Goal: Book appointment/travel/reservation

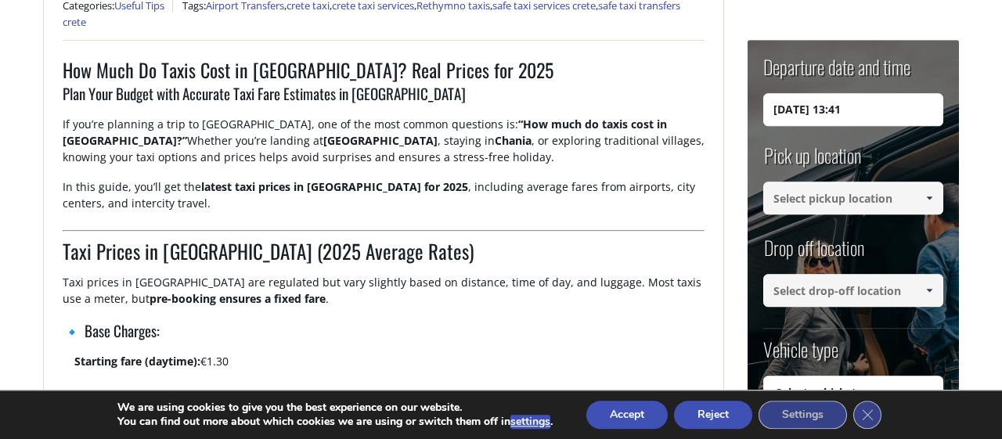
scroll to position [621, 0]
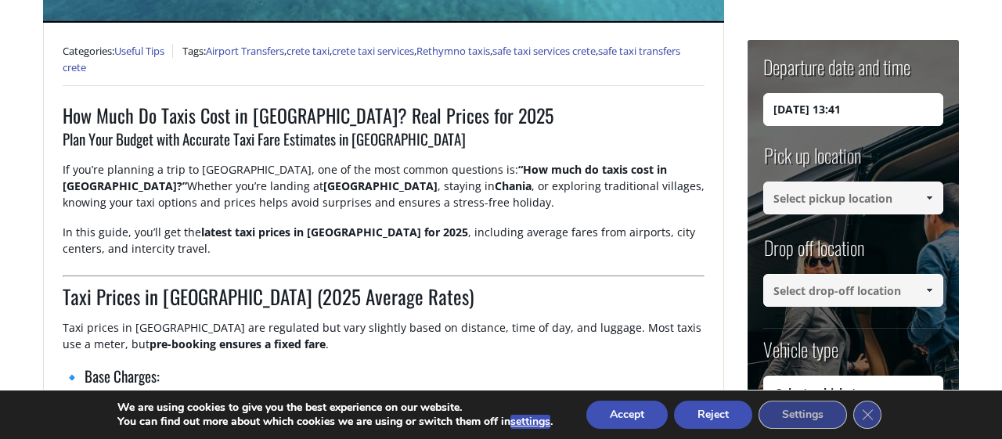
click at [918, 190] on link at bounding box center [929, 198] width 26 height 33
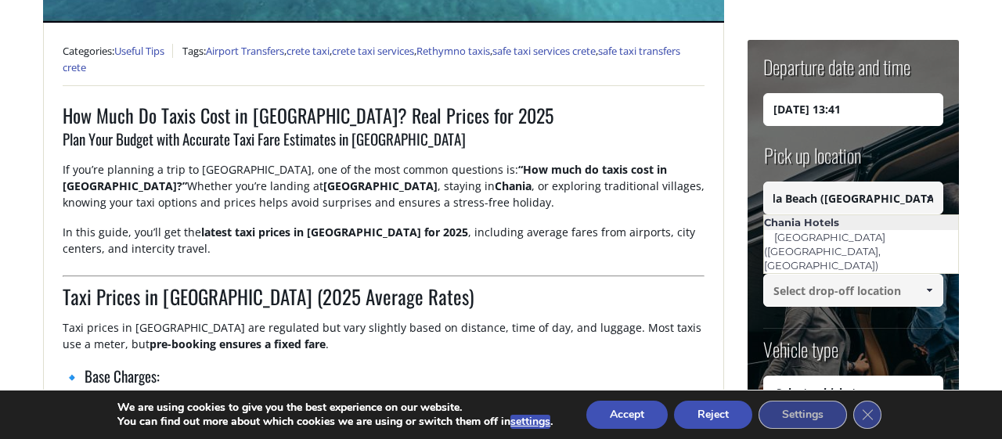
scroll to position [0, 0]
type input "I"
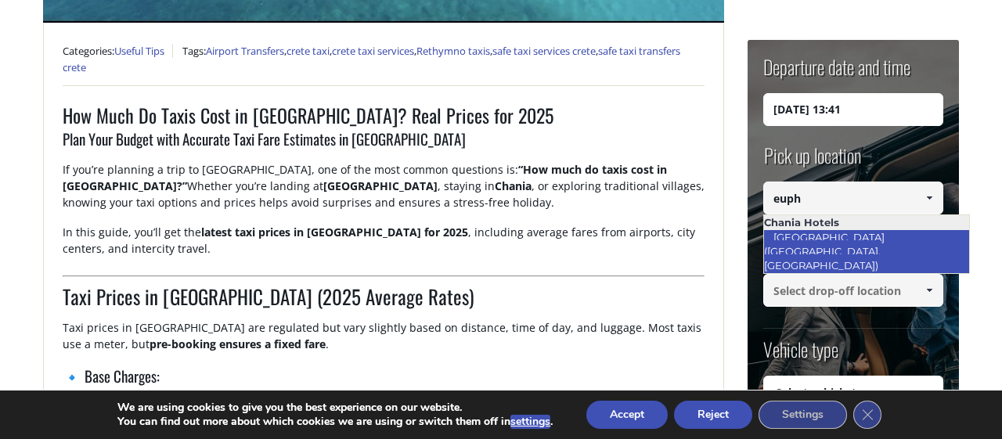
click at [888, 234] on link "[GEOGRAPHIC_DATA] ([GEOGRAPHIC_DATA], [GEOGRAPHIC_DATA])" at bounding box center [825, 251] width 125 height 51
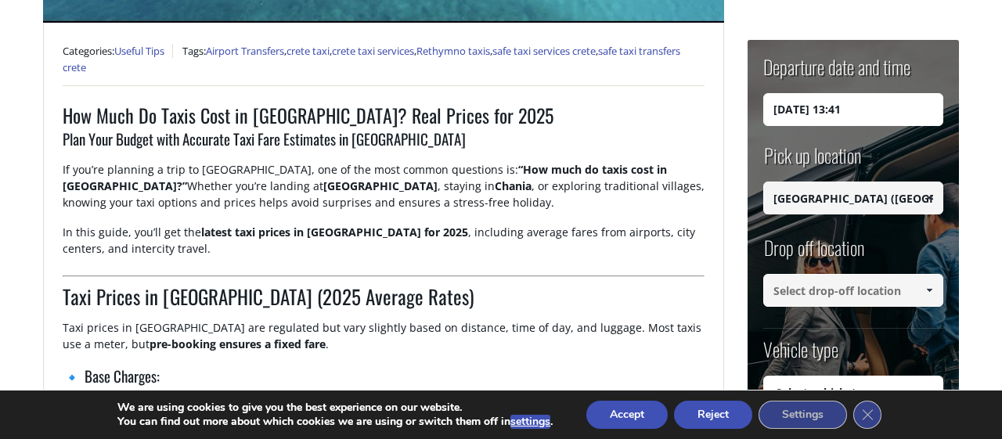
type input "[GEOGRAPHIC_DATA] ([GEOGRAPHIC_DATA], [GEOGRAPHIC_DATA])"
click at [840, 290] on input at bounding box center [853, 290] width 180 height 33
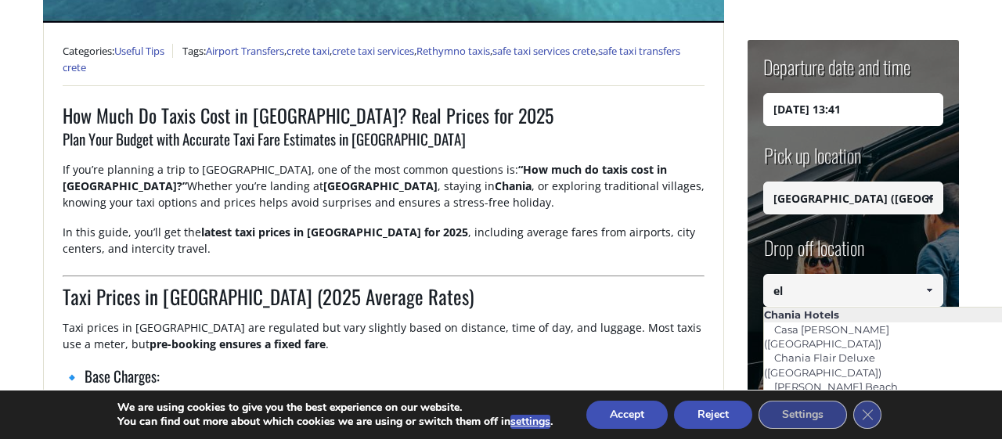
type input "el"
click at [804, 117] on input "[DATE] 13:41" at bounding box center [853, 109] width 180 height 33
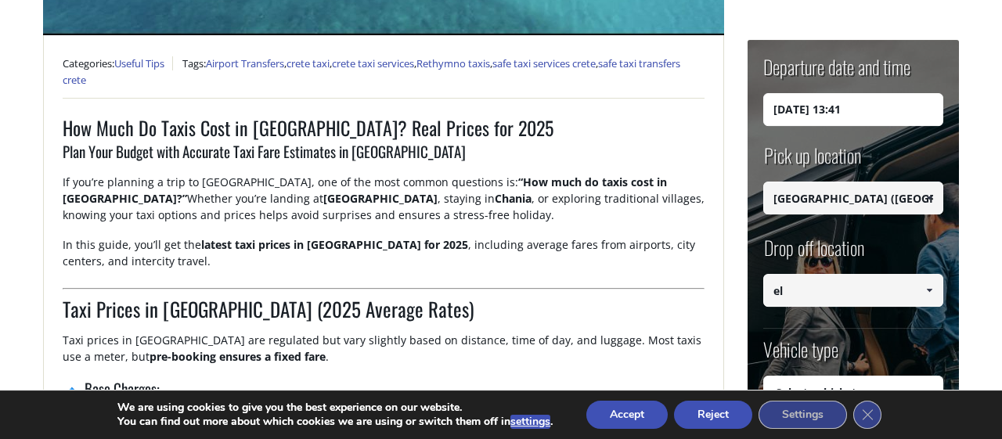
scroll to position [603, 0]
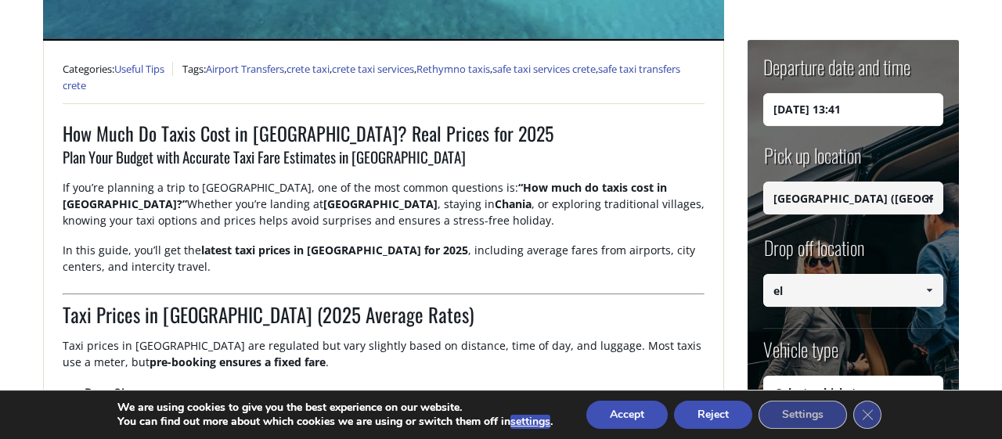
click at [836, 115] on input "[DATE] 13:41" at bounding box center [853, 109] width 180 height 33
click at [777, 117] on input "[DATE] 13:41" at bounding box center [853, 109] width 180 height 33
click at [877, 103] on input "[DATE] 13:41" at bounding box center [853, 109] width 180 height 33
type input "[DATE] 09:00"
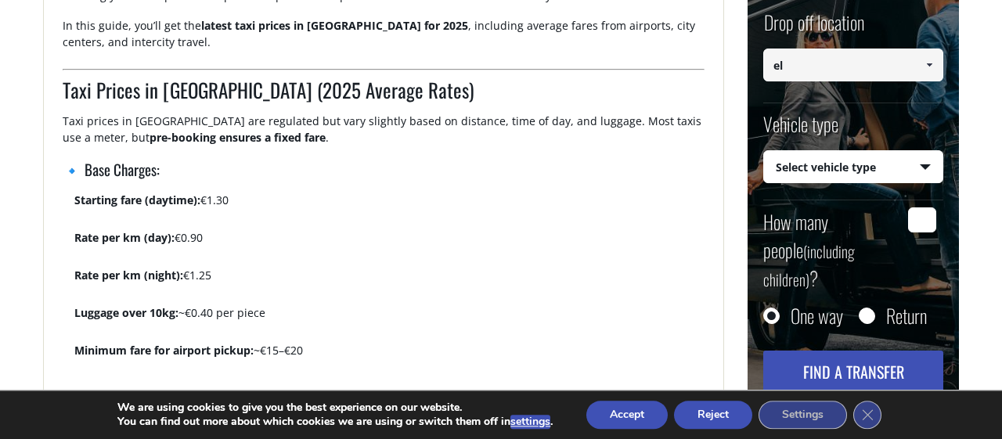
scroll to position [845, 0]
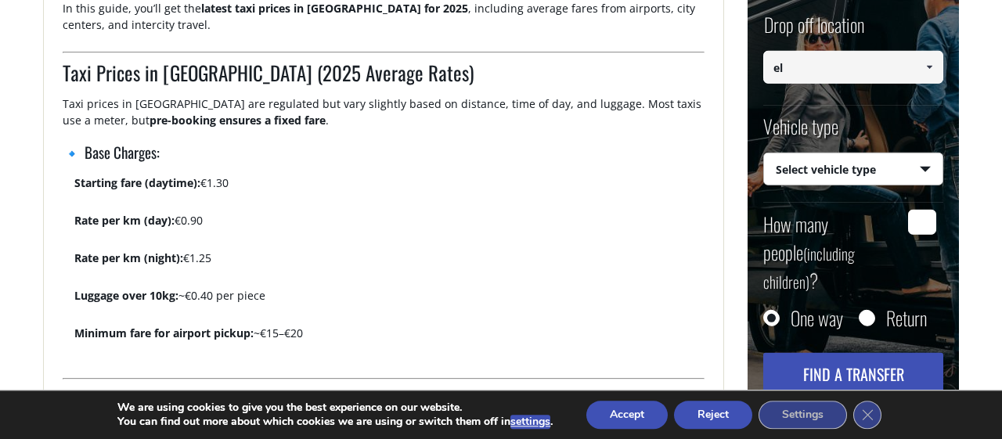
select select "540"
click option "Taxi (4 passengers) Mercedes E Class" at bounding box center [0, 0] width 0 height 0
click at [846, 66] on input "el" at bounding box center [853, 67] width 180 height 33
type input "elafonisi beach"
click at [865, 311] on input "Return" at bounding box center [866, 319] width 16 height 16
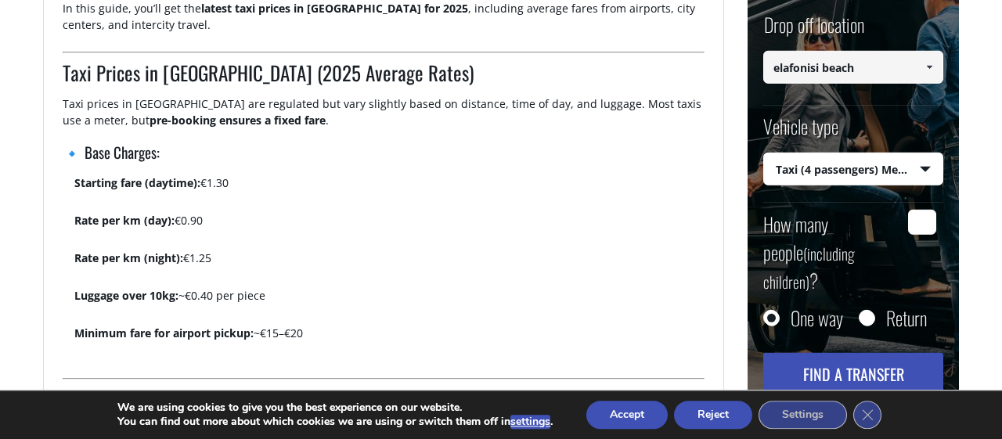
radio input "true"
type input "elafonisi beach"
type input "[GEOGRAPHIC_DATA] ([GEOGRAPHIC_DATA], [GEOGRAPHIC_DATA])"
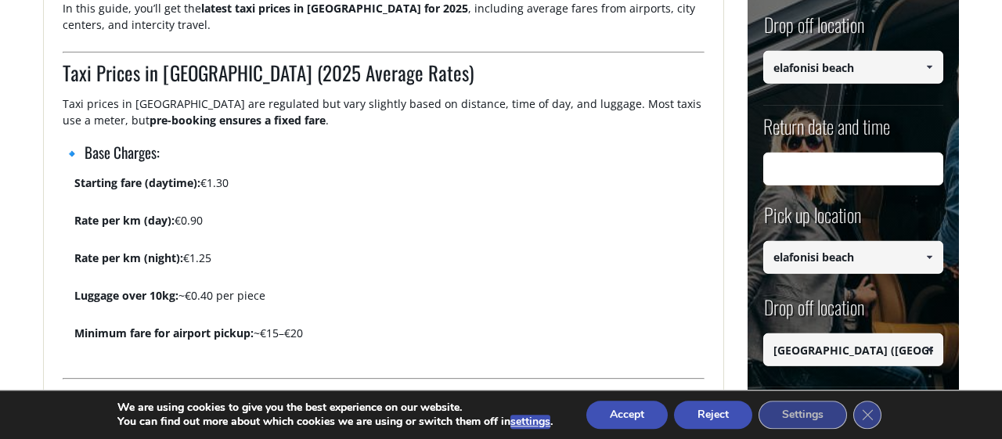
click at [851, 171] on input "Return date and time" at bounding box center [853, 168] width 180 height 33
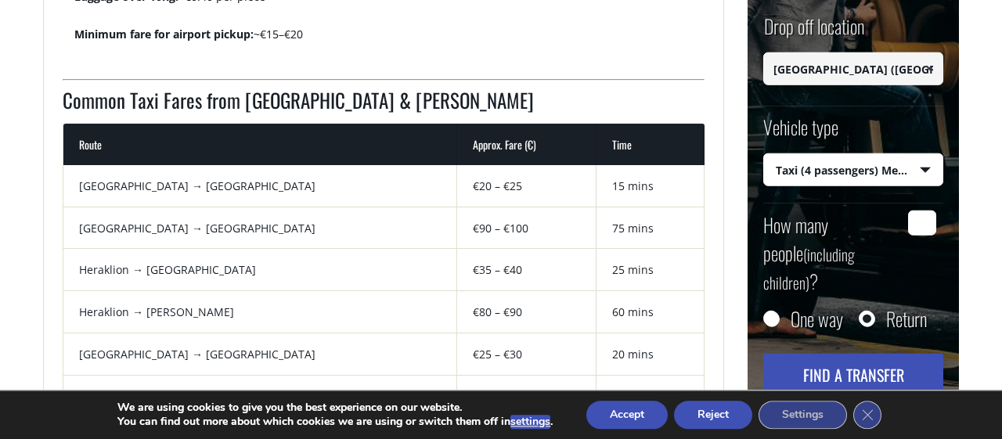
scroll to position [1161, 0]
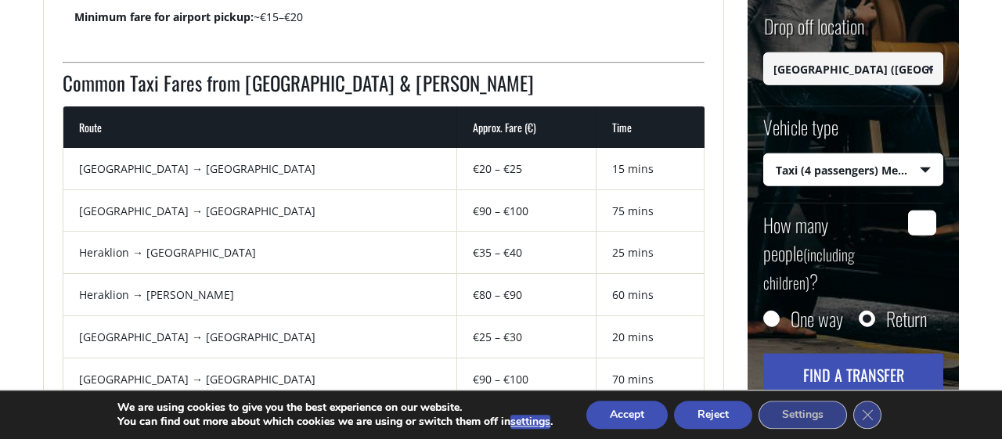
click at [775, 312] on input "One way" at bounding box center [771, 320] width 16 height 16
radio input "true"
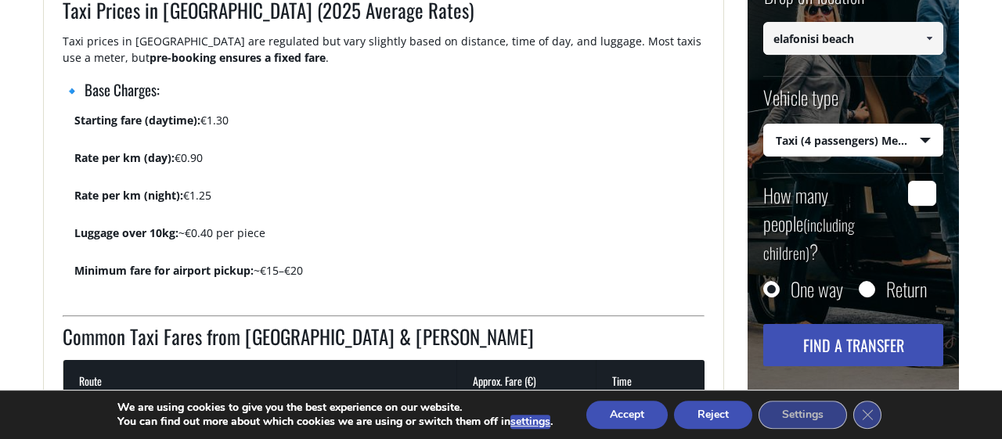
scroll to position [902, 0]
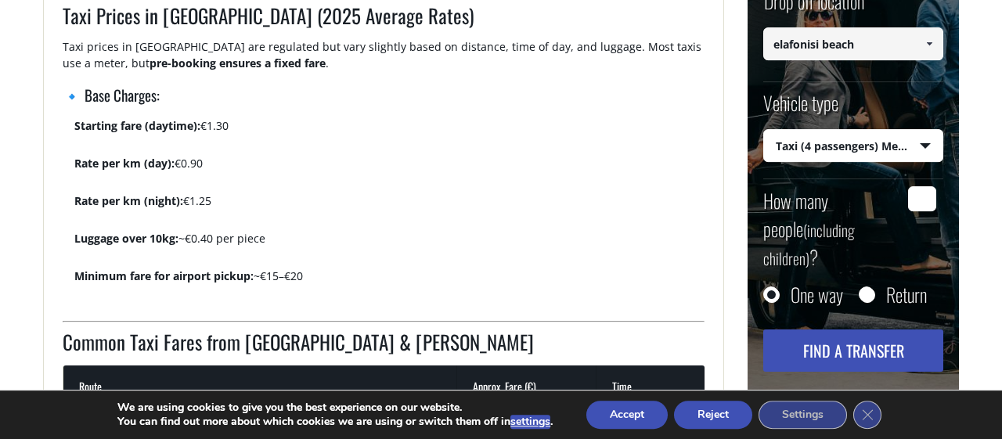
click at [920, 189] on input "How many people (including children) ?" at bounding box center [922, 198] width 28 height 25
type input "3"
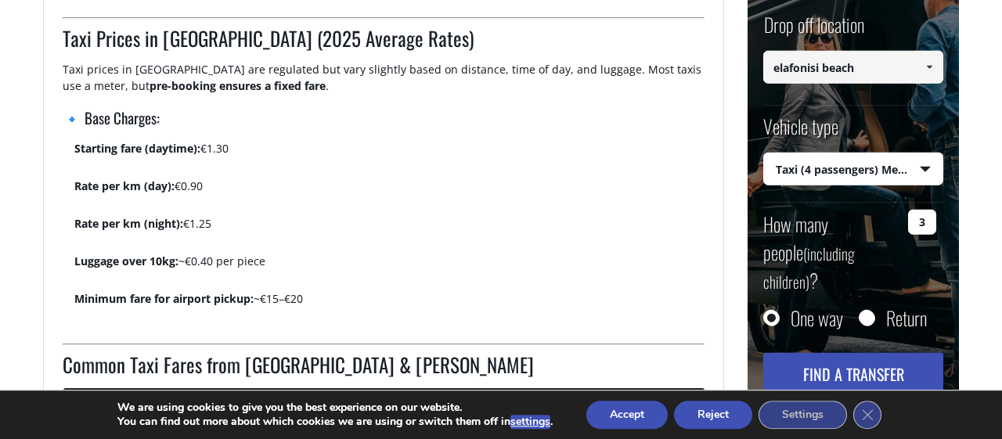
scroll to position [942, 0]
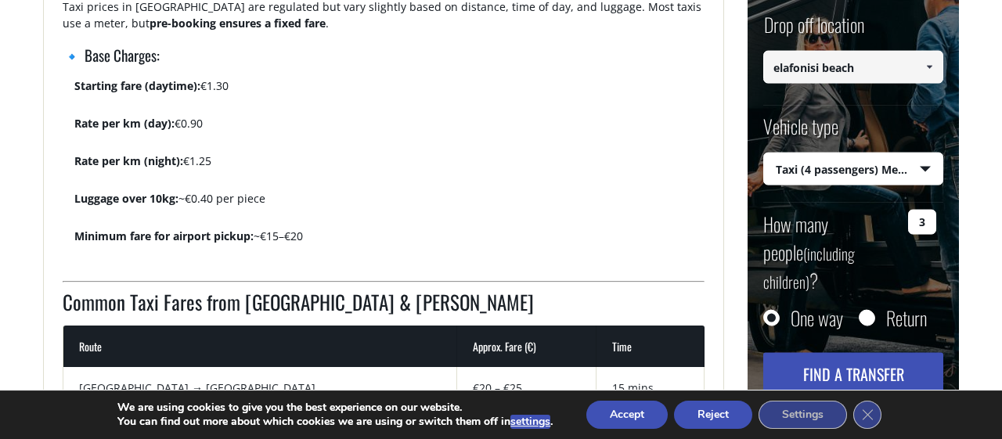
click at [832, 352] on button "Find a transfer" at bounding box center [853, 373] width 180 height 42
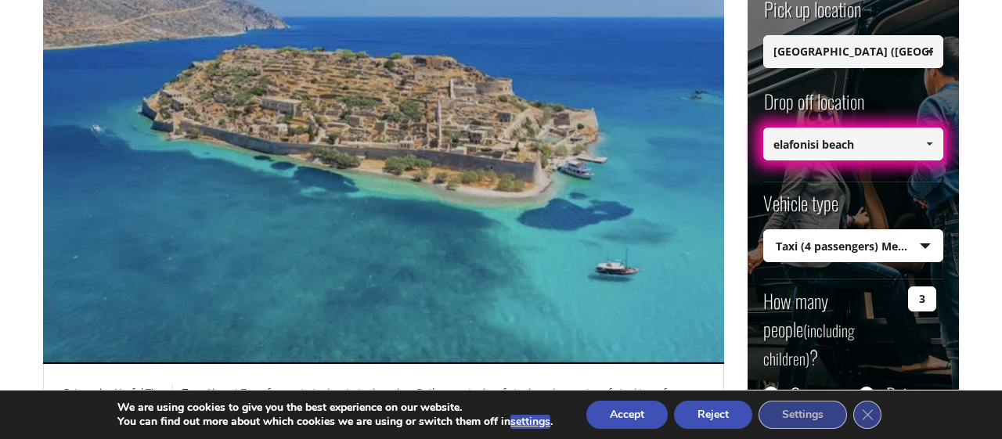
scroll to position [304, 0]
